Goal: Information Seeking & Learning: Learn about a topic

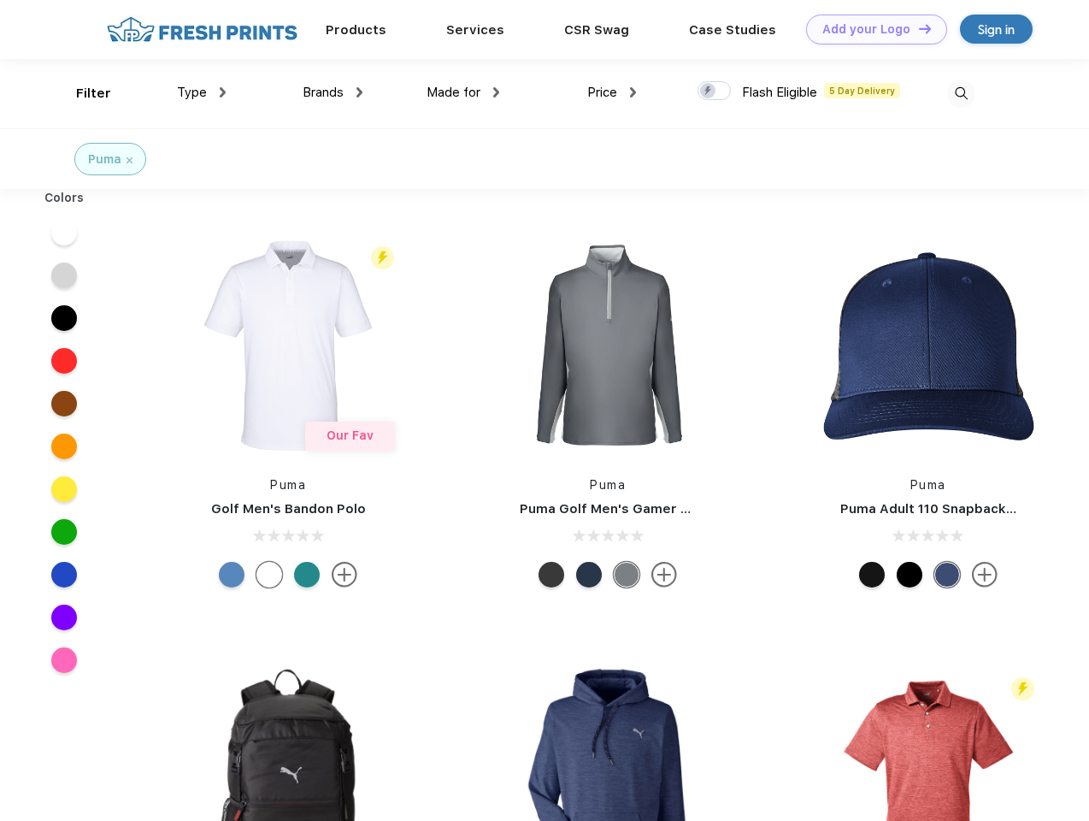
click at [870, 29] on link "Add your Logo Design Tool" at bounding box center [876, 30] width 141 height 30
click at [0, 0] on div "Design Tool" at bounding box center [0, 0] width 0 height 0
click at [917, 28] on link "Add your Logo Design Tool" at bounding box center [876, 30] width 141 height 30
click at [82, 93] on div "Filter" at bounding box center [93, 94] width 35 height 20
click at [202, 92] on span "Type" at bounding box center [192, 92] width 30 height 15
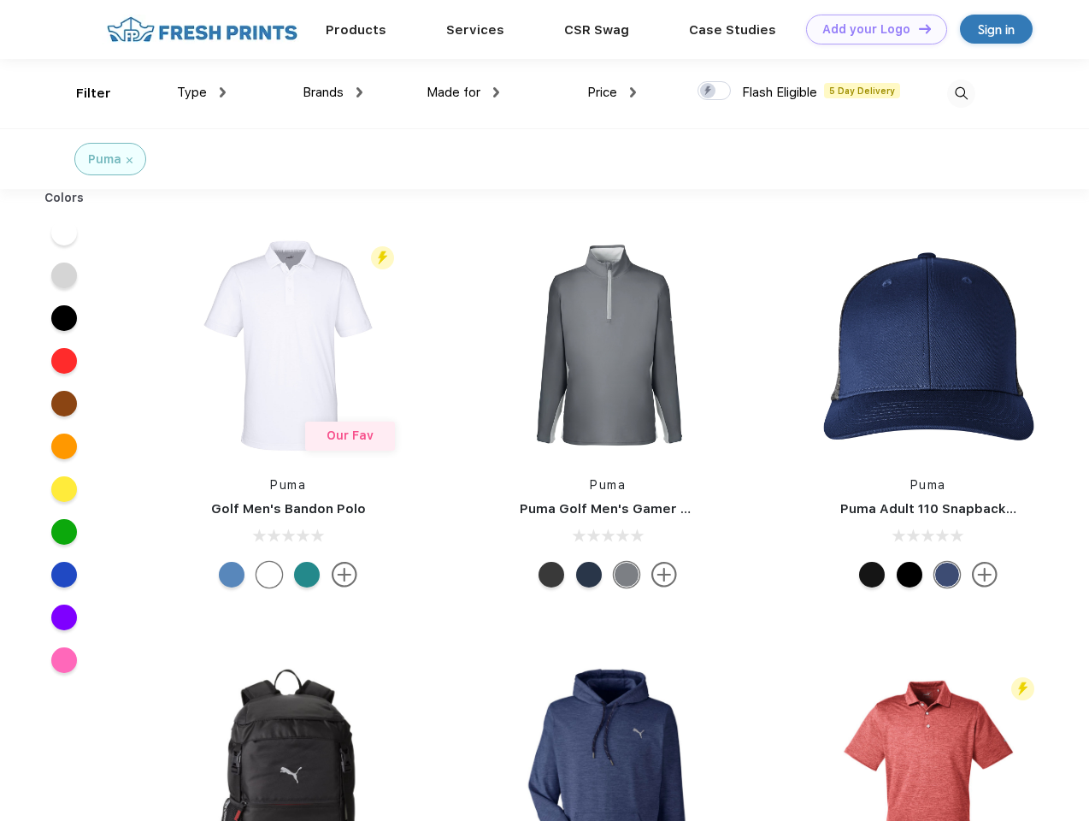
click at [333, 92] on span "Brands" at bounding box center [323, 92] width 41 height 15
click at [463, 92] on span "Made for" at bounding box center [454, 92] width 54 height 15
click at [612, 92] on span "Price" at bounding box center [602, 92] width 30 height 15
click at [715, 91] on div at bounding box center [714, 90] width 33 height 19
click at [709, 91] on input "checkbox" at bounding box center [703, 85] width 11 height 11
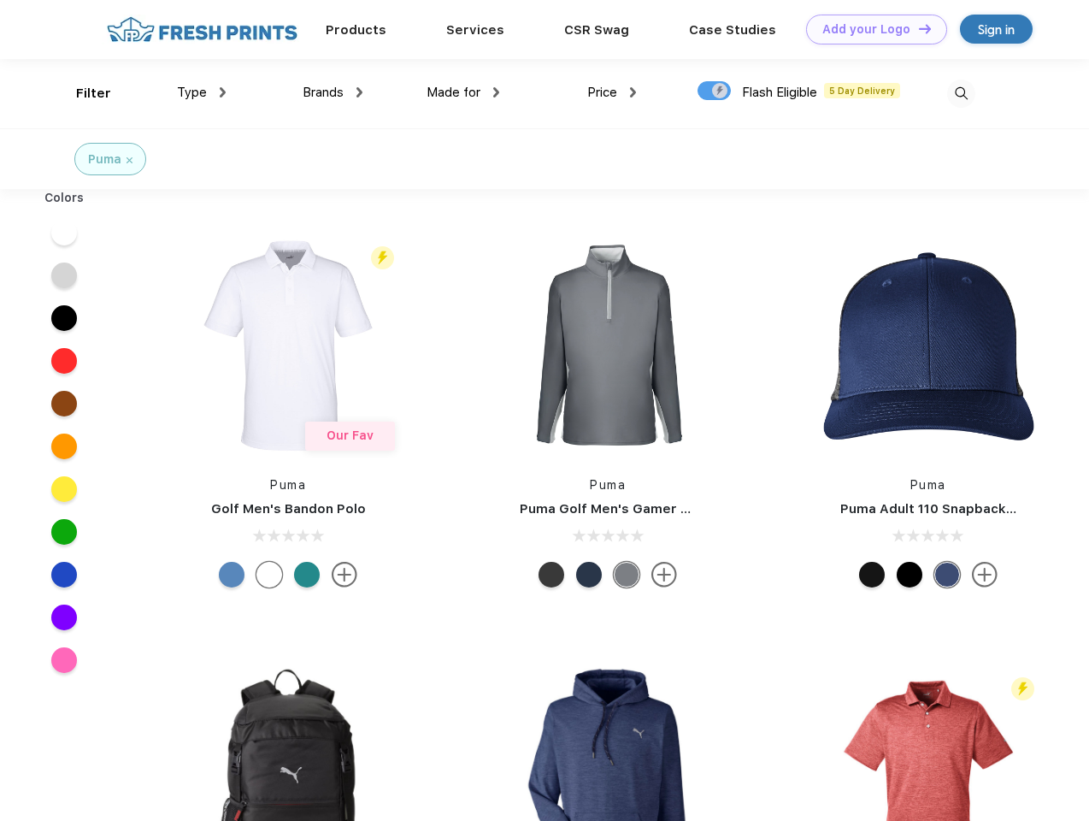
click at [961, 93] on img at bounding box center [961, 94] width 28 height 28
